Goal: Task Accomplishment & Management: Manage account settings

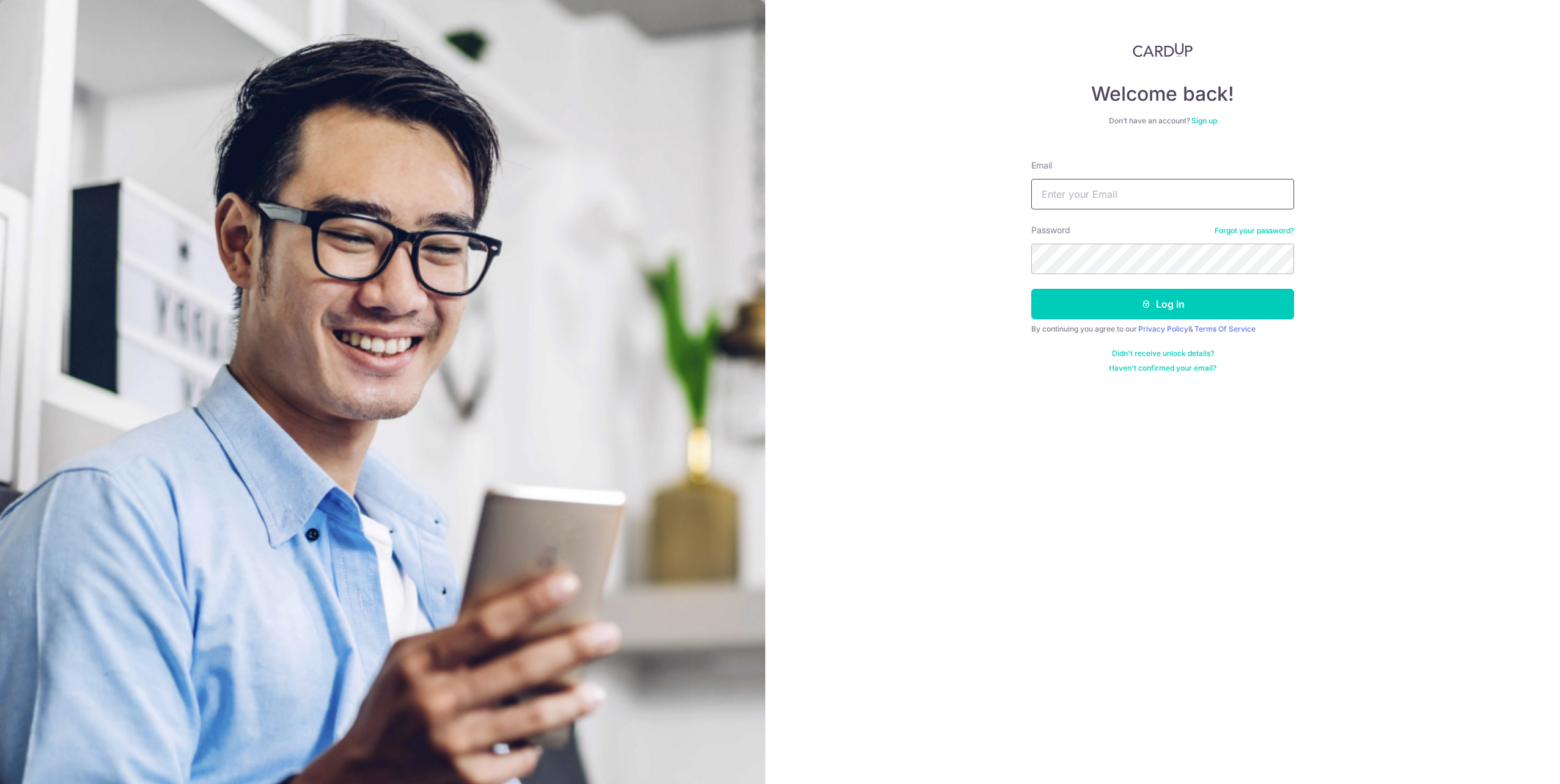
click at [1064, 190] on input "Email" at bounding box center [1162, 194] width 263 height 30
type input "[EMAIL_ADDRESS][DOMAIN_NAME]"
click at [1071, 318] on button "Log in" at bounding box center [1162, 304] width 263 height 30
